Goal: Contribute content

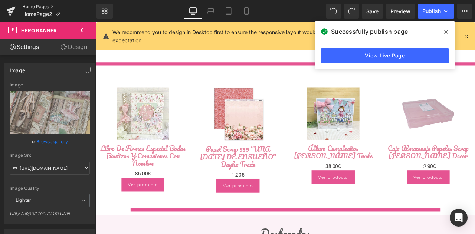
click at [39, 6] on link "Home Pages" at bounding box center [59, 7] width 74 height 6
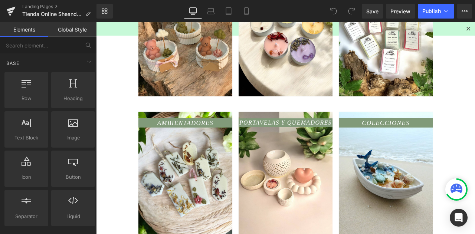
scroll to position [557, 0]
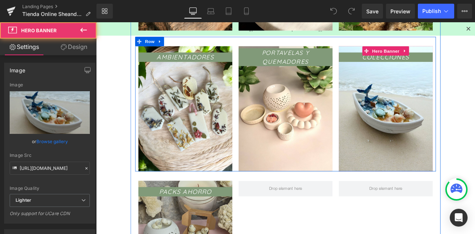
click at [429, 96] on span "COLECCIONES Text Block" at bounding box center [439, 125] width 111 height 134
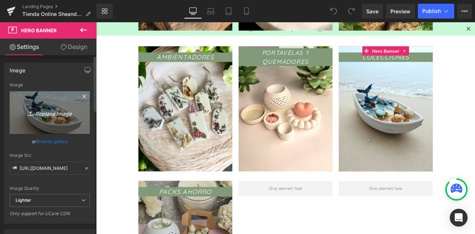
click at [58, 111] on icon "Replace Image" at bounding box center [49, 112] width 59 height 9
type input "C:\fakepath\Photoroom_20250902_121935 (1).jpg"
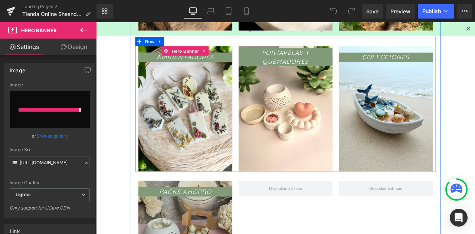
type input "https://ucarecdn.com/21ab2e2c-8b99-44d4-8e9f-9ff10af80346/-/format/auto/-/previ…"
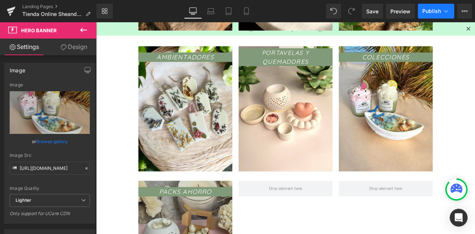
click at [434, 10] on span "Publish" at bounding box center [432, 11] width 19 height 6
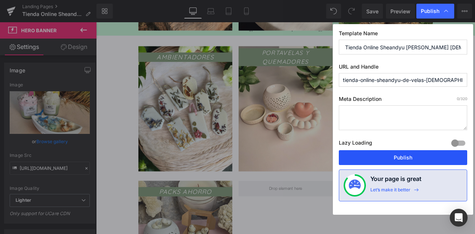
click at [386, 156] on button "Publish" at bounding box center [403, 157] width 129 height 15
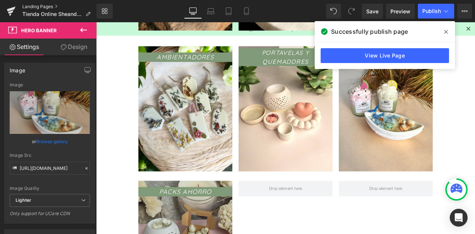
click at [38, 5] on link "Landing Pages" at bounding box center [59, 7] width 74 height 6
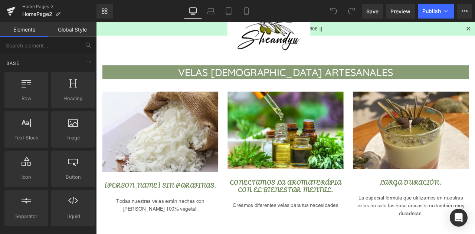
scroll to position [256, 0]
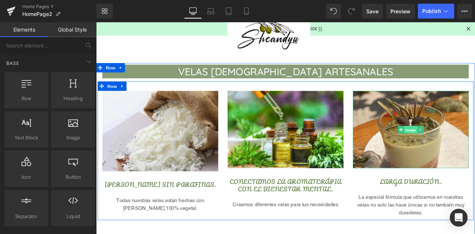
click at [465, 151] on span "Image" at bounding box center [470, 150] width 16 height 9
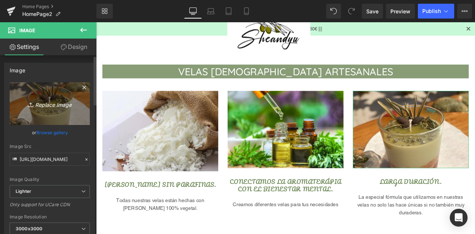
click at [65, 96] on link "Replace Image" at bounding box center [50, 103] width 80 height 43
type input "C:\fakepath\Photoroom_20250904_190531.jpg"
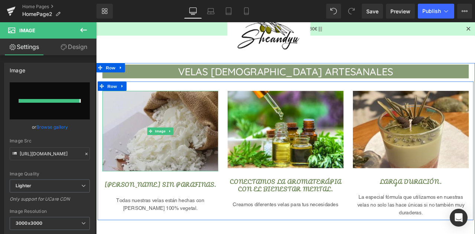
type input "https://ucarecdn.com/16fc3582-2c92-4c71-8312-5ba5c05a2925/-/format/auto/-/previ…"
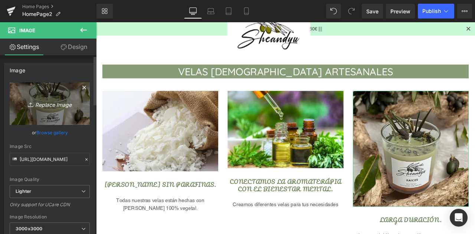
click at [43, 104] on icon "Replace Image" at bounding box center [49, 103] width 59 height 9
type input "C:\fakepath\raices.jpg"
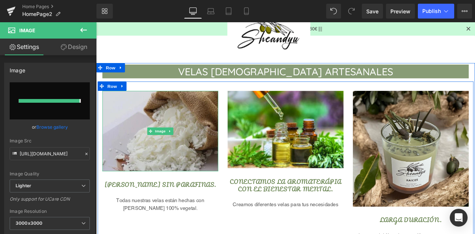
type input "https://ucarecdn.com/ce812f27-f010-4462-87f9-270d704e0b4f/-/format/auto/-/previ…"
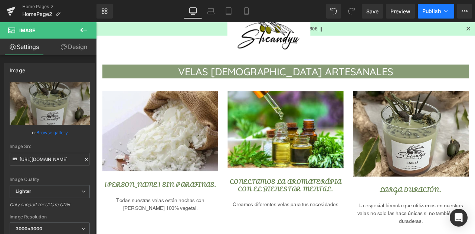
click at [426, 12] on span "Publish" at bounding box center [432, 11] width 19 height 6
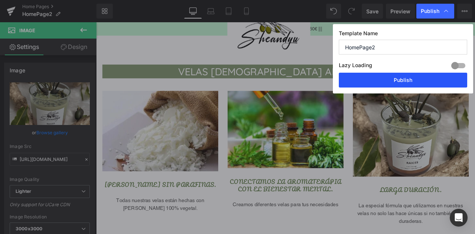
click at [376, 82] on button "Publish" at bounding box center [403, 80] width 129 height 15
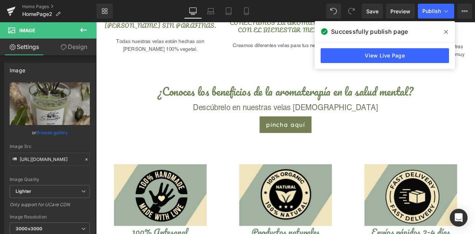
scroll to position [445, 0]
click at [42, 8] on link "Home Pages" at bounding box center [59, 7] width 74 height 6
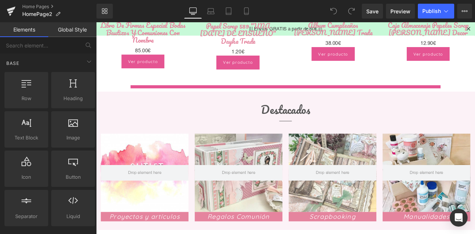
scroll to position [889, 0]
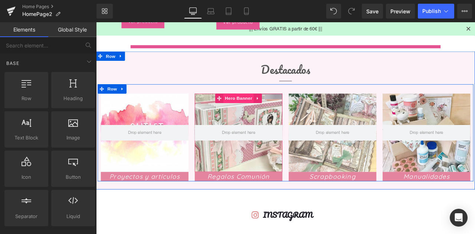
click at [260, 116] on span "Hero Banner" at bounding box center [265, 112] width 36 height 11
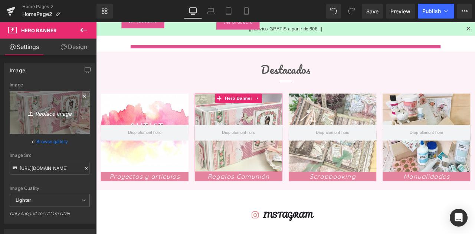
click at [42, 110] on icon "Replace Image" at bounding box center [49, 112] width 59 height 9
type input "C:\fakepath\regalos comunion.jpg"
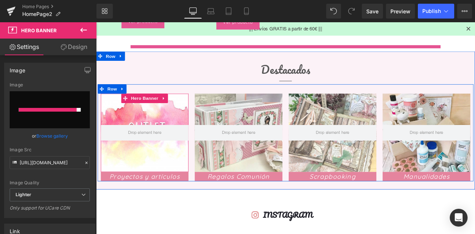
type input "https://ucarecdn.com/e58a22a9-56d8-4223-ad64-0112a40afe40/-/format/auto/-/previ…"
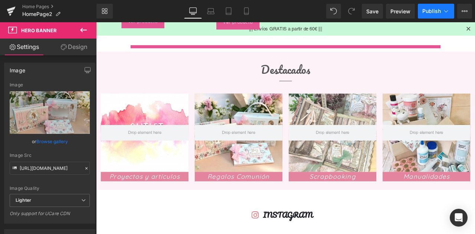
click at [438, 7] on button "Publish" at bounding box center [436, 11] width 36 height 15
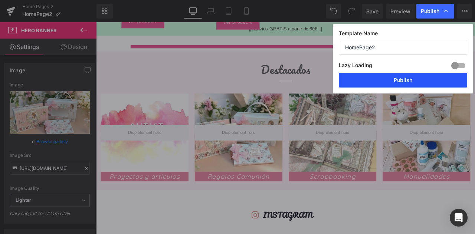
click at [399, 83] on button "Publish" at bounding box center [403, 80] width 129 height 15
